Goal: Check status: Check status

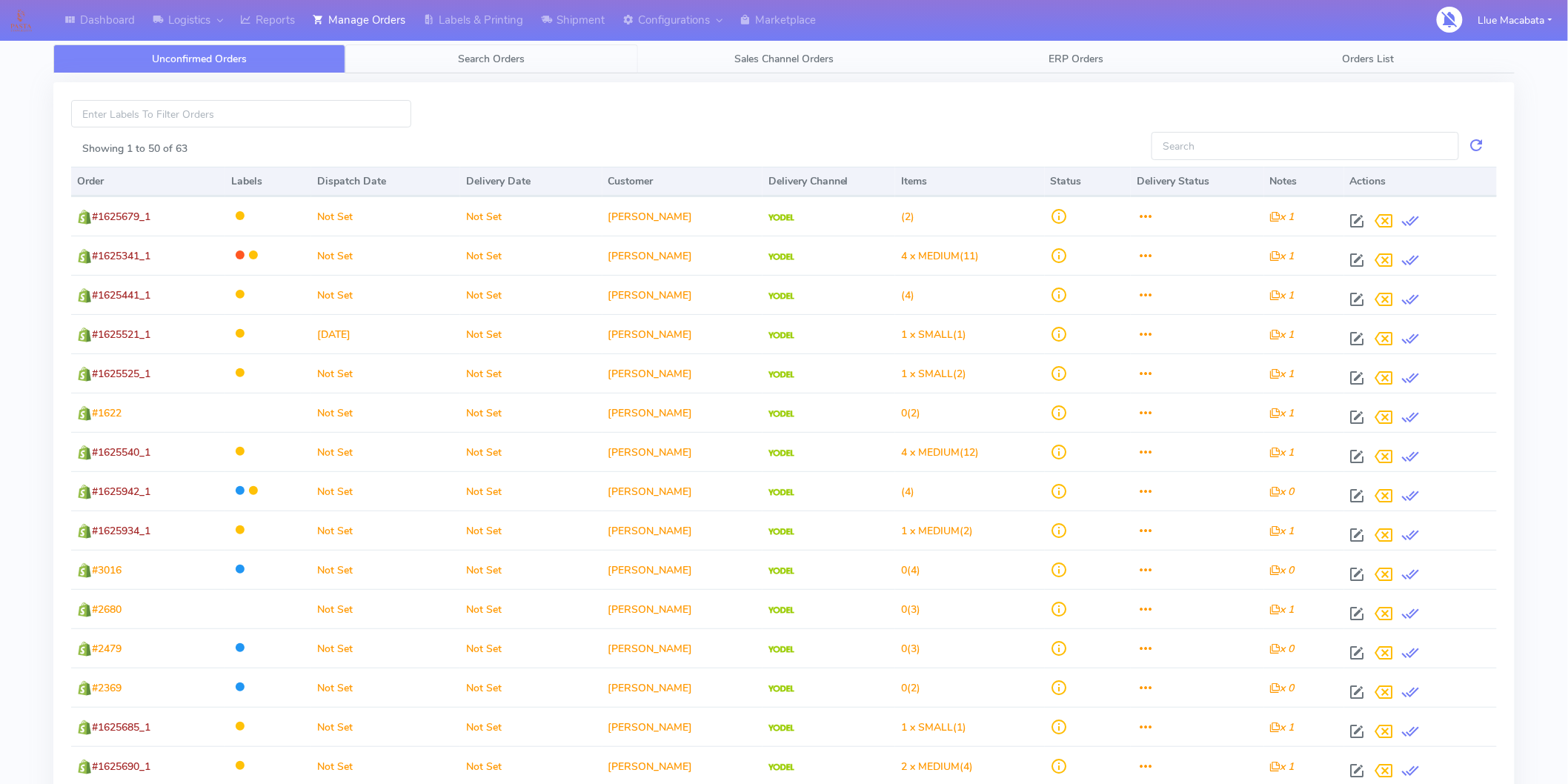
click at [508, 59] on span "Search Orders" at bounding box center [491, 59] width 66 height 14
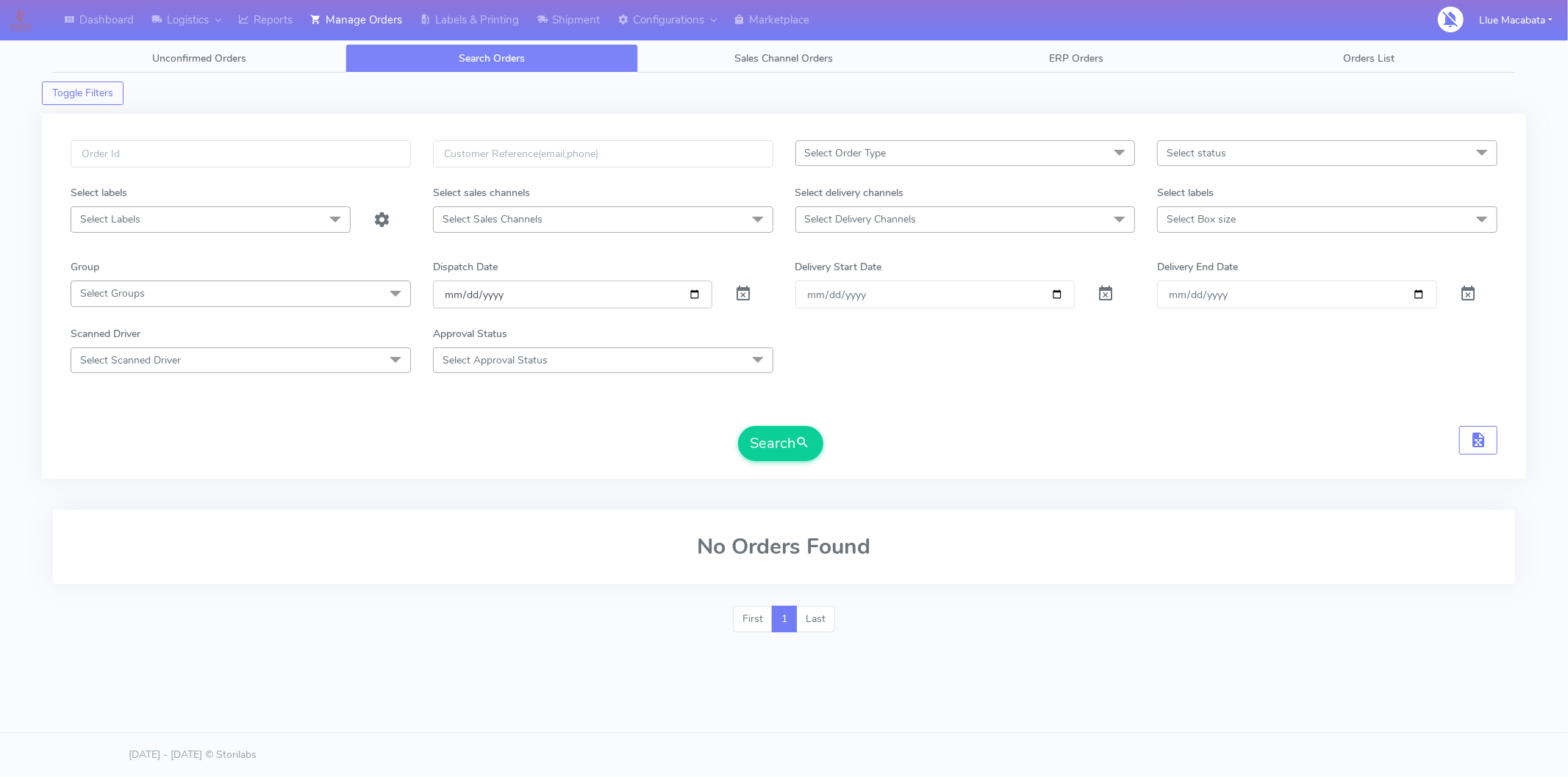
click at [451, 291] on input "[DATE]" at bounding box center [573, 293] width 280 height 27
click at [479, 294] on input "date" at bounding box center [573, 293] width 280 height 27
click at [468, 294] on input "date" at bounding box center [573, 293] width 280 height 27
click at [208, 162] on input "text" at bounding box center [241, 153] width 340 height 27
paste input "1625579"
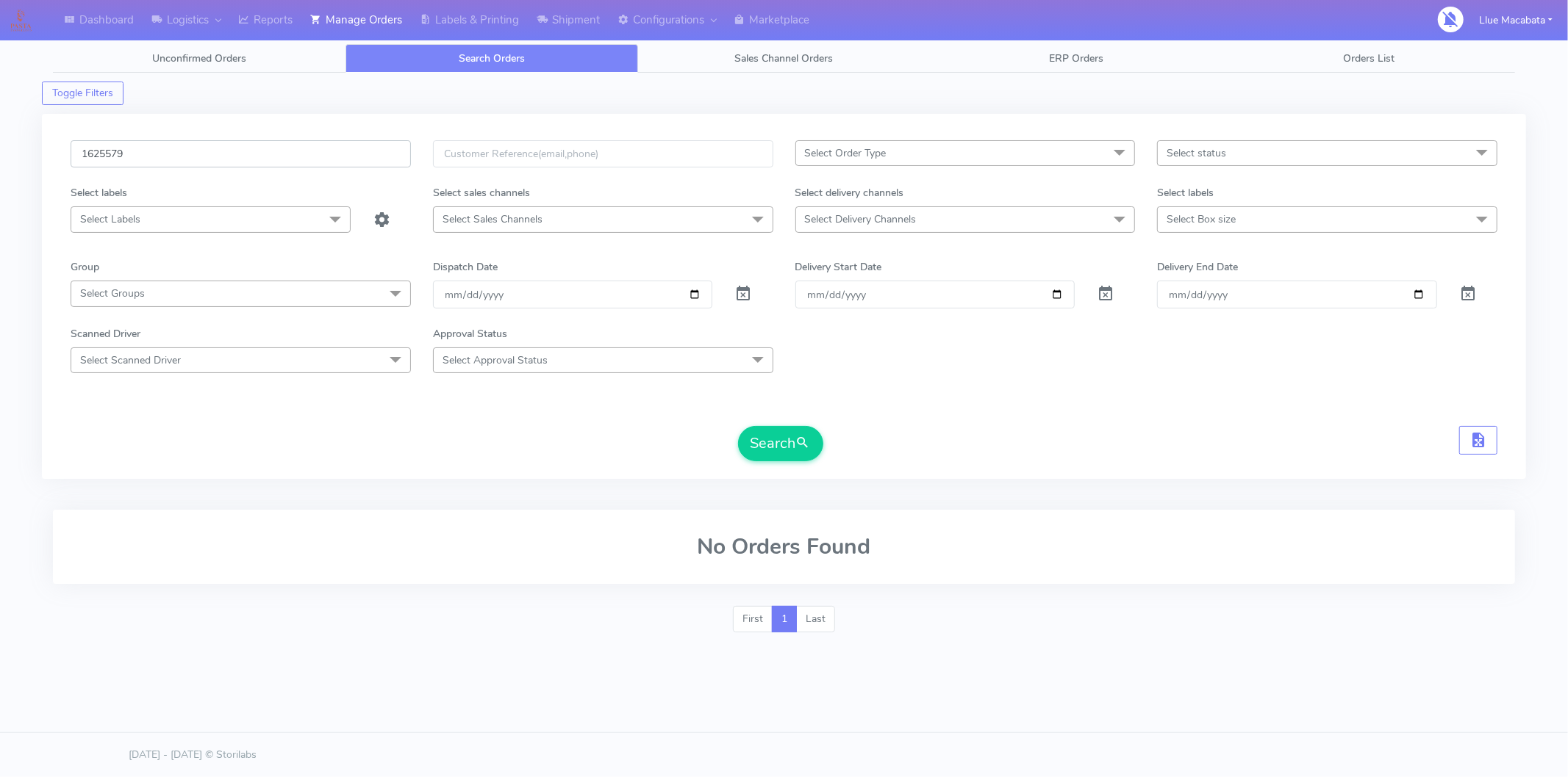
type input "1625579"
click at [738, 426] on button "Search" at bounding box center [780, 443] width 85 height 35
